Goal: Transaction & Acquisition: Subscribe to service/newsletter

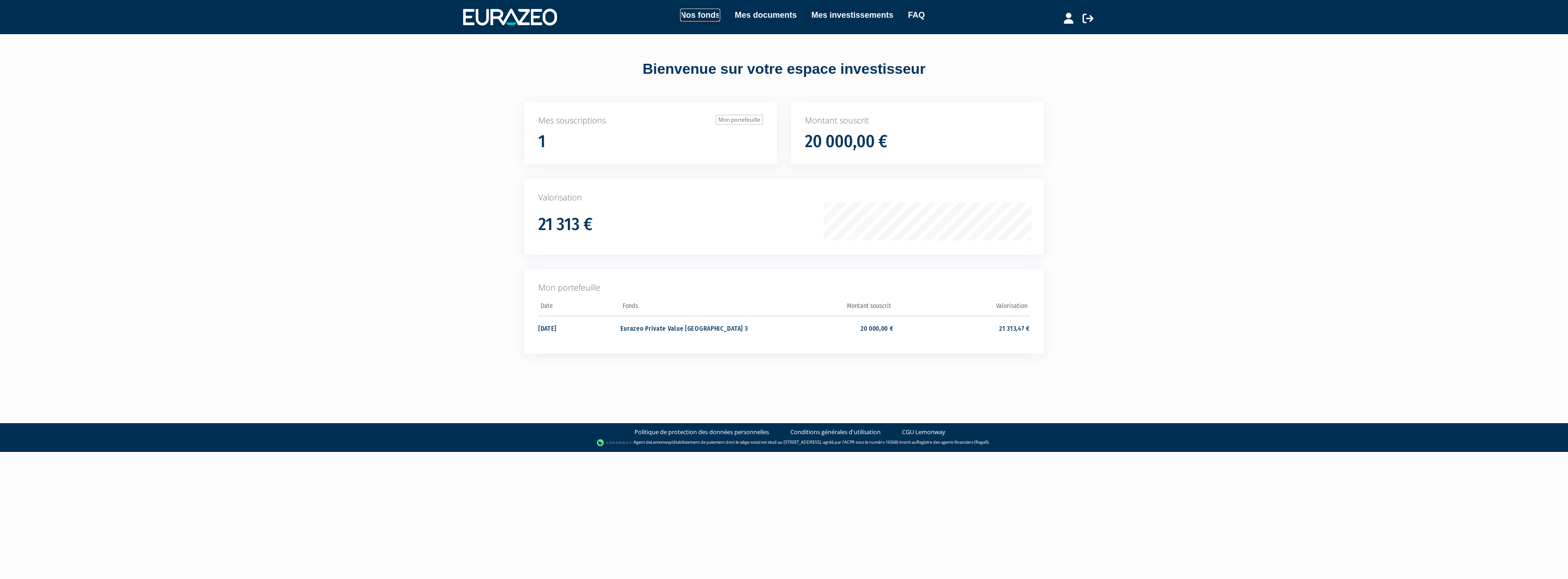
click at [696, 12] on link "Nos fonds" at bounding box center [700, 14] width 40 height 12
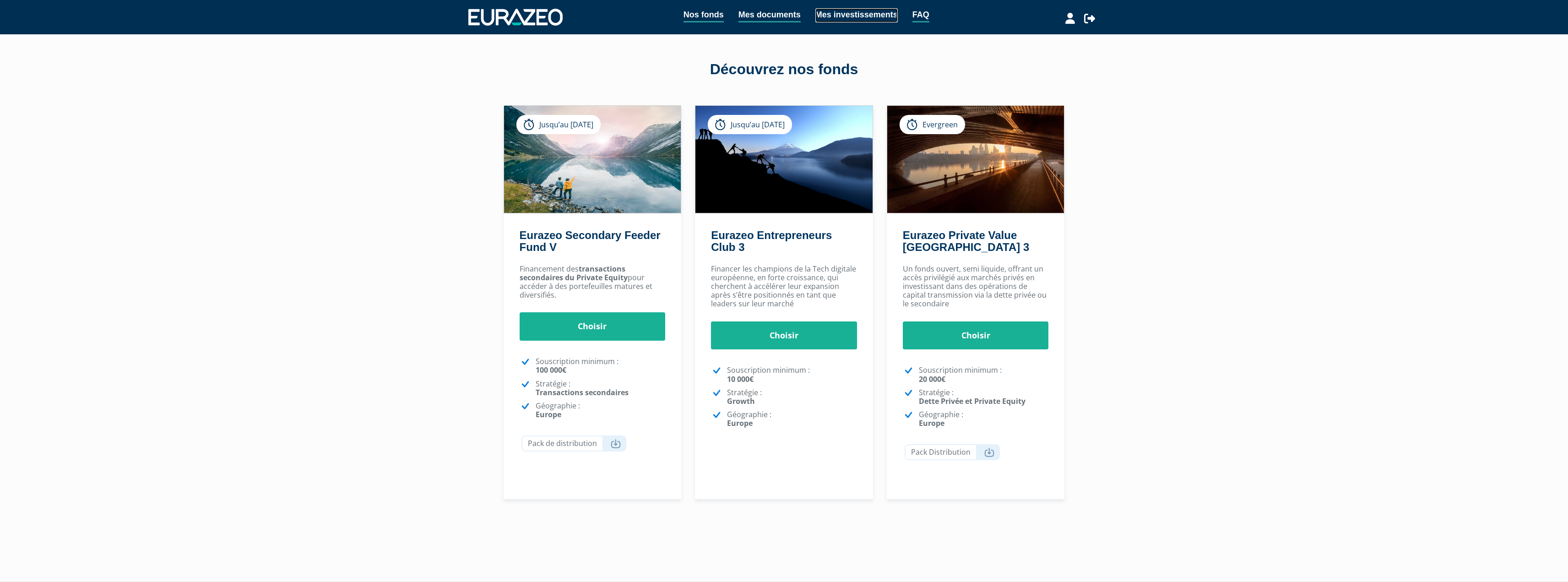
click at [841, 18] on link "Mes investissements" at bounding box center [856, 15] width 82 height 14
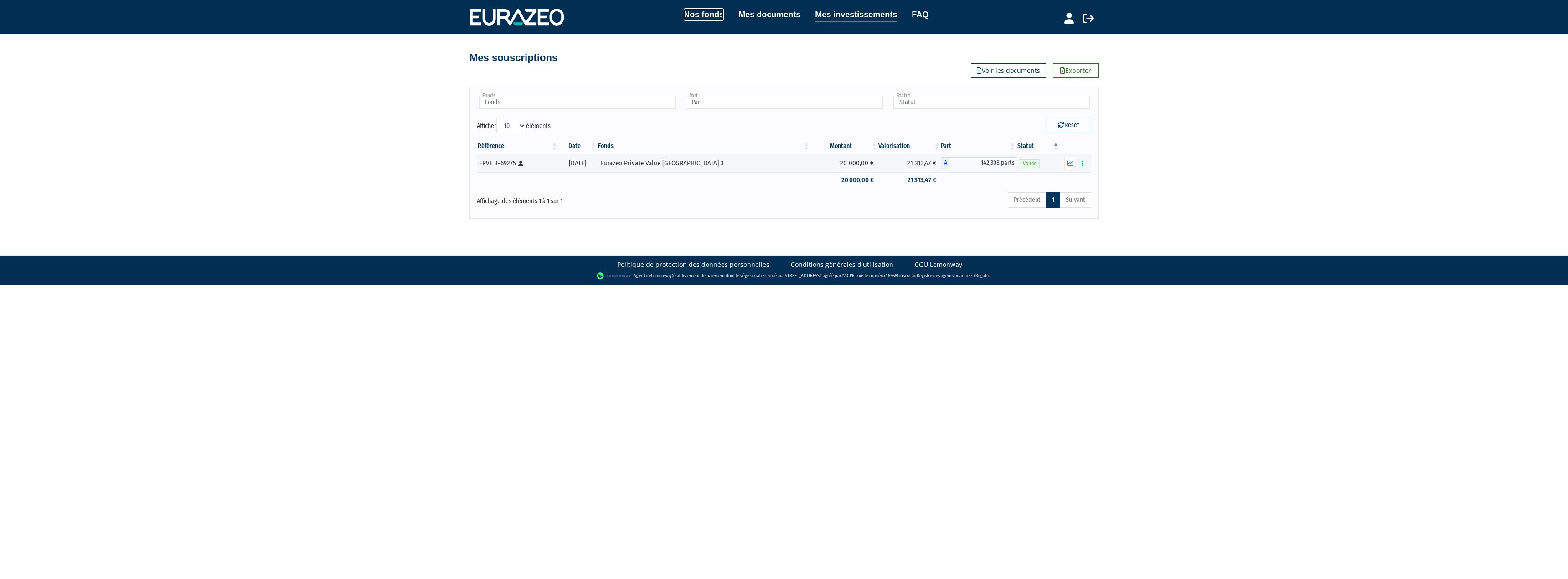
click at [706, 17] on link "Nos fonds" at bounding box center [704, 14] width 40 height 12
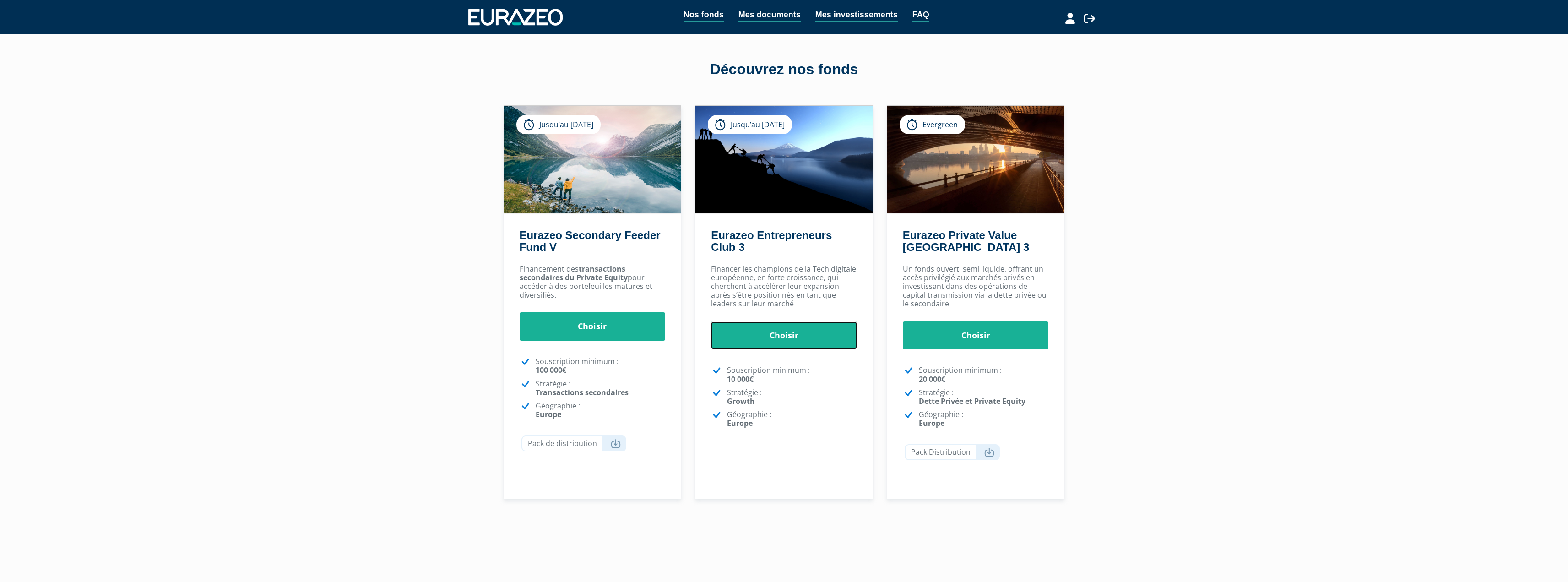
click at [788, 340] on link "Choisir" at bounding box center [783, 336] width 146 height 28
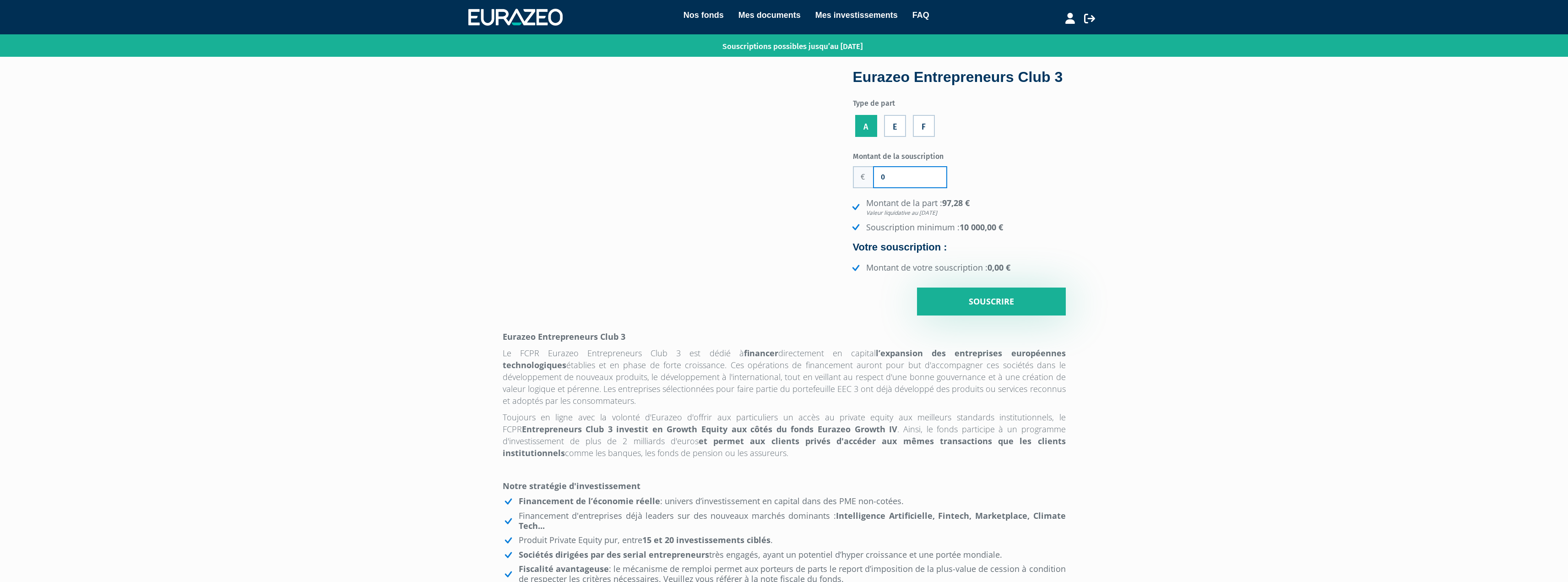
click at [898, 188] on input "0" at bounding box center [910, 178] width 72 height 20
type input "50 000"
click at [981, 316] on input "Souscrire" at bounding box center [991, 302] width 149 height 28
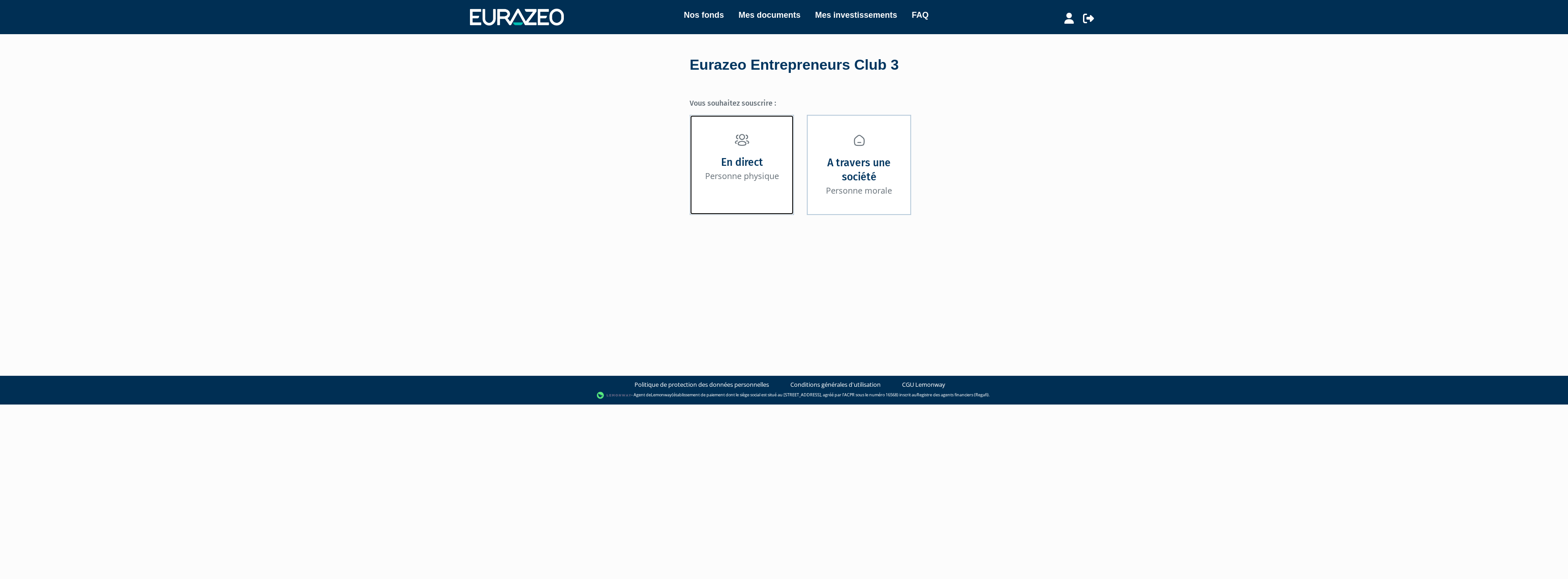
click at [750, 178] on small "Personne physique" at bounding box center [742, 175] width 74 height 11
click at [738, 160] on strong "En direct" at bounding box center [742, 162] width 42 height 14
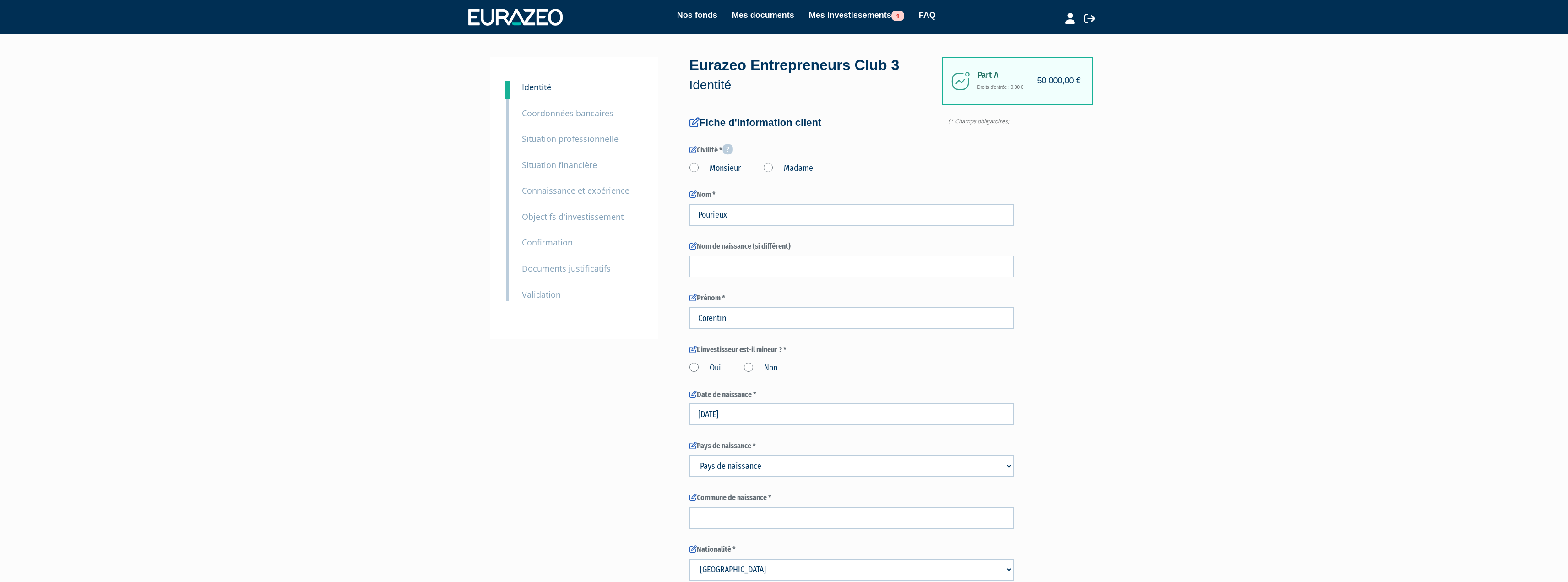
drag, startPoint x: 474, startPoint y: 494, endPoint x: 430, endPoint y: 187, distance: 310.1
click at [1069, 17] on icon at bounding box center [1070, 18] width 10 height 11
click at [1049, 40] on link "Mon profil" at bounding box center [1054, 37] width 73 height 13
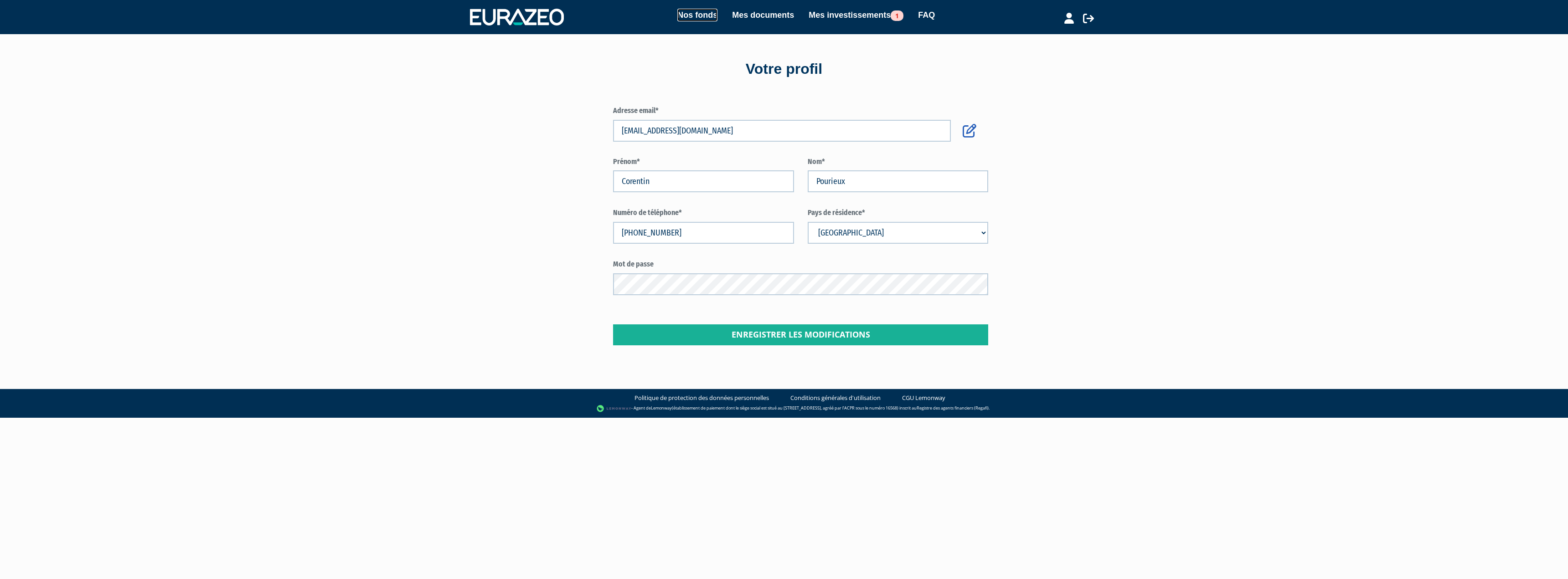
click at [691, 17] on link "Nos fonds" at bounding box center [697, 14] width 40 height 12
